Goal: Task Accomplishment & Management: Use online tool/utility

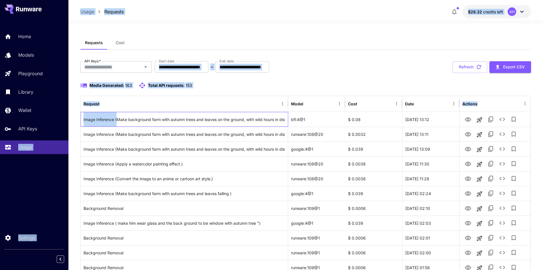
drag, startPoint x: 116, startPoint y: 120, endPoint x: 64, endPoint y: 120, distance: 52.5
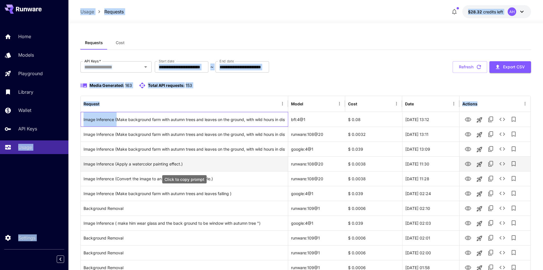
scroll to position [29, 0]
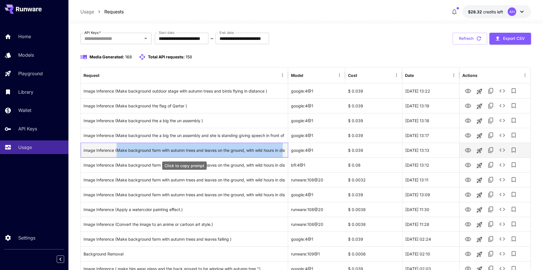
drag, startPoint x: 117, startPoint y: 151, endPoint x: 284, endPoint y: 150, distance: 167.2
click at [284, 150] on div "Image Inference (Make background farm with autumn trees and leaves on the groun…" at bounding box center [185, 150] width 202 height 15
click at [272, 151] on div "Image Inference (Make background farm with autumn trees and leaves on the groun…" at bounding box center [185, 150] width 202 height 15
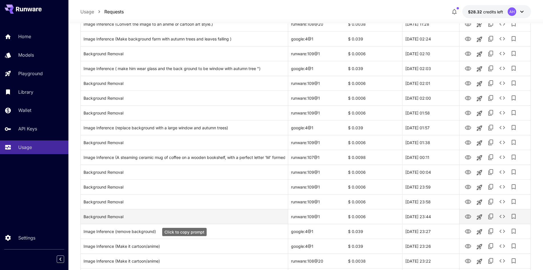
scroll to position [257, 0]
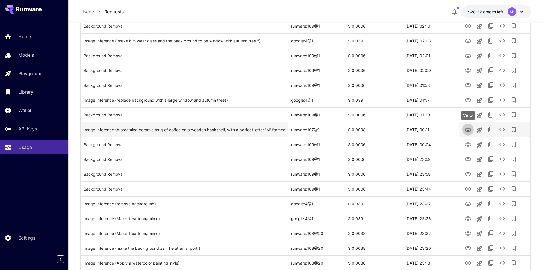
click at [469, 128] on icon "View" at bounding box center [468, 130] width 7 height 7
click at [162, 124] on div "Image Inference (A steaming ceramic mug of coffee on a wooden bookshelf, with a…" at bounding box center [185, 130] width 202 height 15
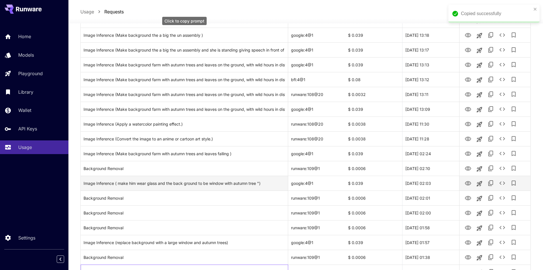
scroll to position [0, 0]
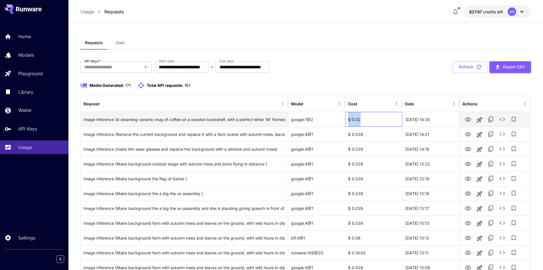
drag, startPoint x: 362, startPoint y: 119, endPoint x: 348, endPoint y: 121, distance: 14.1
click at [348, 121] on div "$ 0.02" at bounding box center [373, 119] width 57 height 15
copy div "$ 0.02"
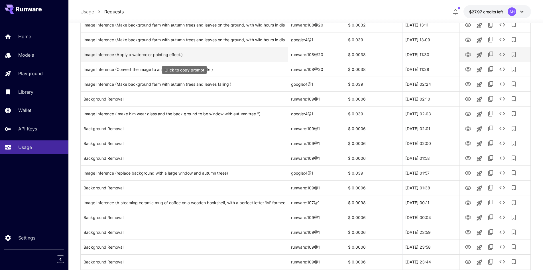
scroll to position [257, 0]
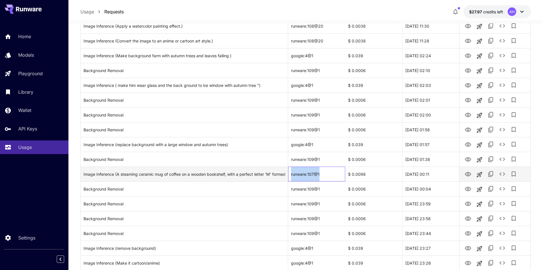
drag, startPoint x: 320, startPoint y: 173, endPoint x: 288, endPoint y: 172, distance: 31.7
click at [288, 172] on div "Image Inference (A steaming ceramic mug of coffee on a wooden bookshelf, with a…" at bounding box center [306, 174] width 450 height 15
copy div "in the foam, surrounded by old leather-bound books. The scene is viewed through…"
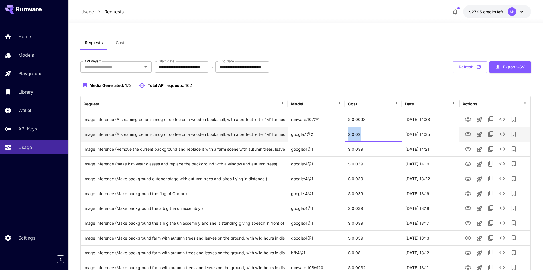
drag, startPoint x: 367, startPoint y: 136, endPoint x: 343, endPoint y: 135, distance: 24.3
click at [343, 135] on div "Image Inference (A steaming ceramic mug of coffee on a wooden bookshelf, with a…" at bounding box center [306, 134] width 450 height 15
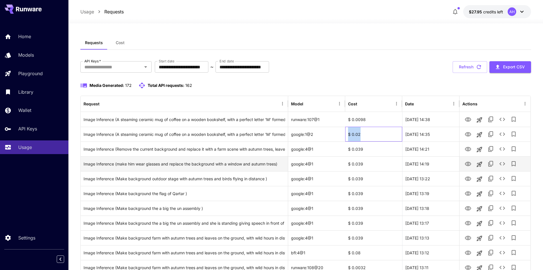
copy div "$ 0.02"
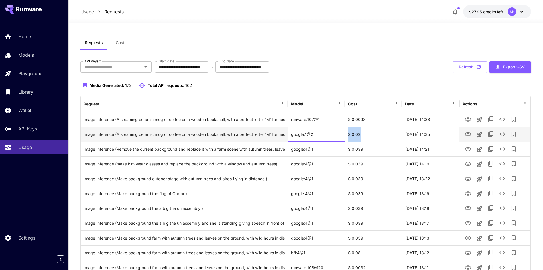
click at [313, 135] on div "google:1@2" at bounding box center [316, 134] width 57 height 15
drag, startPoint x: 313, startPoint y: 135, endPoint x: 292, endPoint y: 137, distance: 21.5
click at [292, 137] on div "google:1@2" at bounding box center [316, 134] width 57 height 15
copy div "google:1@2"
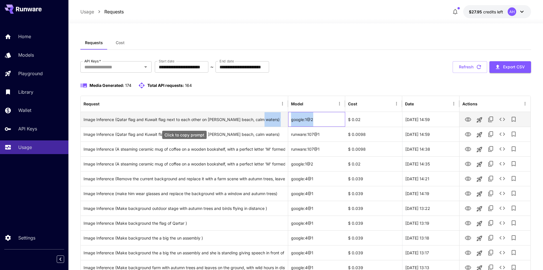
drag, startPoint x: 315, startPoint y: 121, endPoint x: 285, endPoint y: 125, distance: 30.3
click at [285, 125] on div "Image Inference (Qatar flag and Kuwait flag next to each other on sandy beach, …" at bounding box center [306, 119] width 450 height 15
copy div "google:1@2"
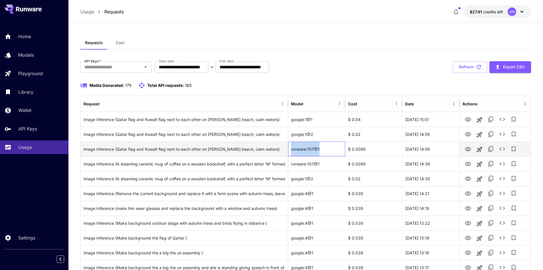
drag, startPoint x: 323, startPoint y: 153, endPoint x: 291, endPoint y: 148, distance: 32.0
click at [291, 148] on div "runware:107@1" at bounding box center [316, 149] width 57 height 15
copy div "runware:107@1"
